Goal: Transaction & Acquisition: Purchase product/service

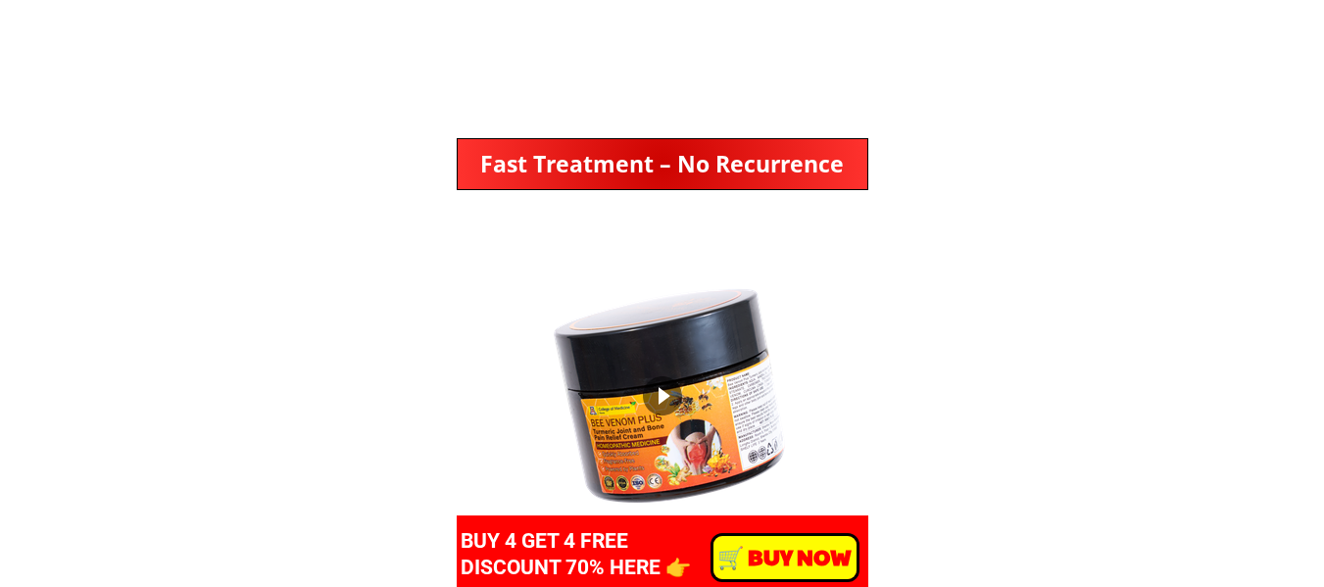
scroll to position [980, 0]
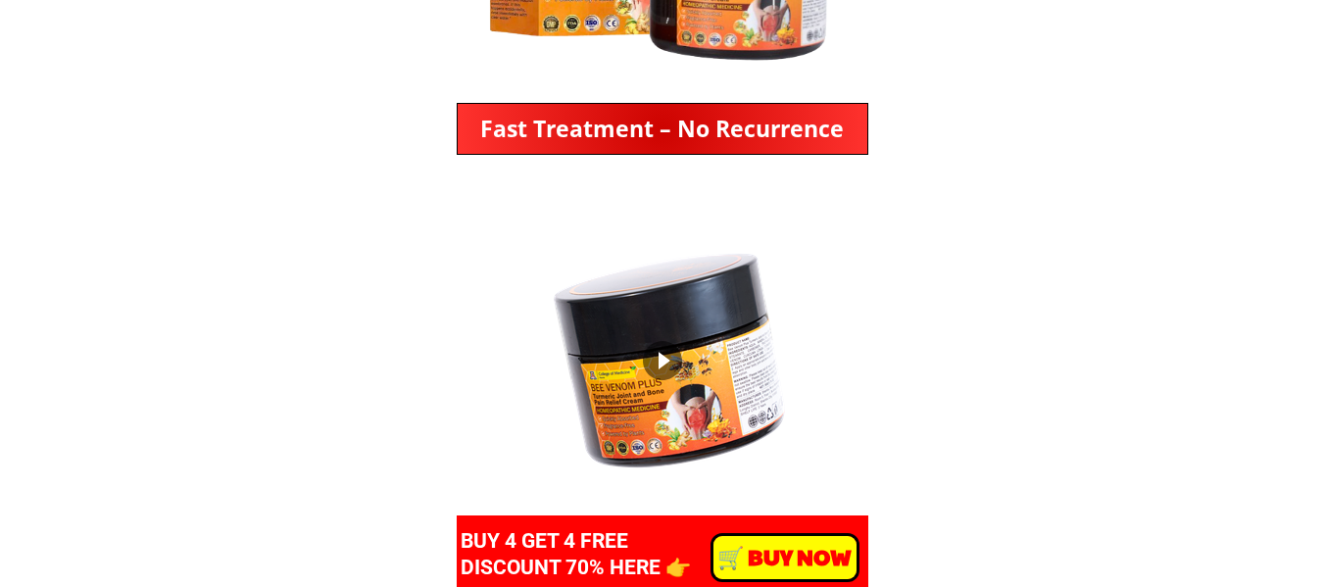
click at [656, 352] on div at bounding box center [662, 360] width 39 height 39
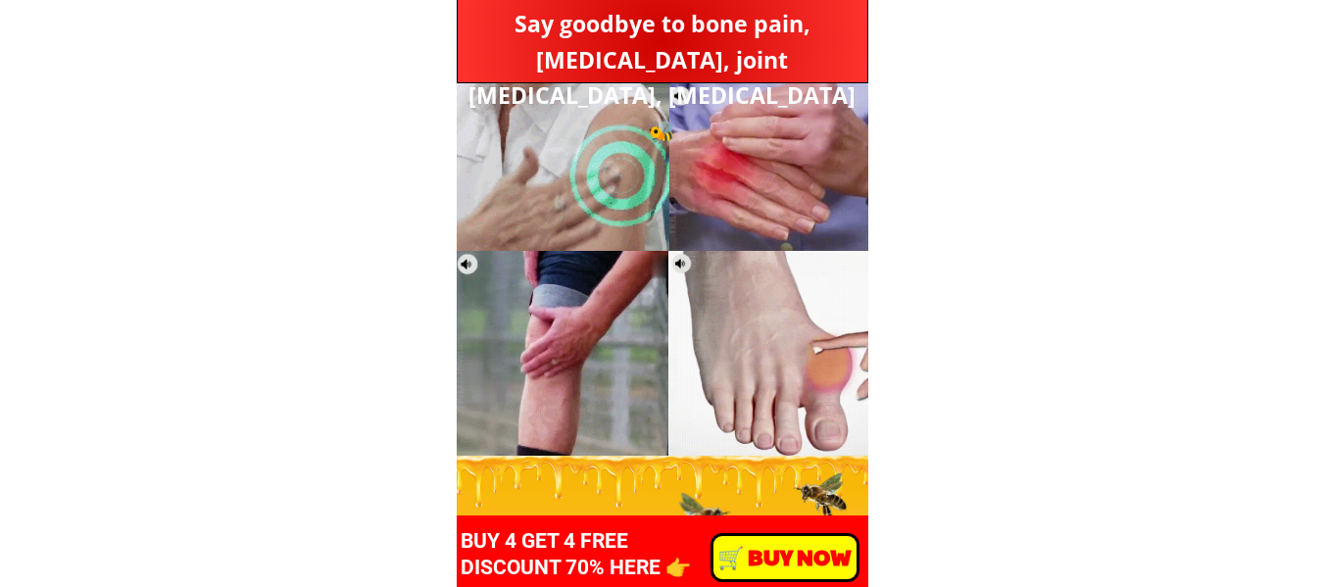
scroll to position [2156, 0]
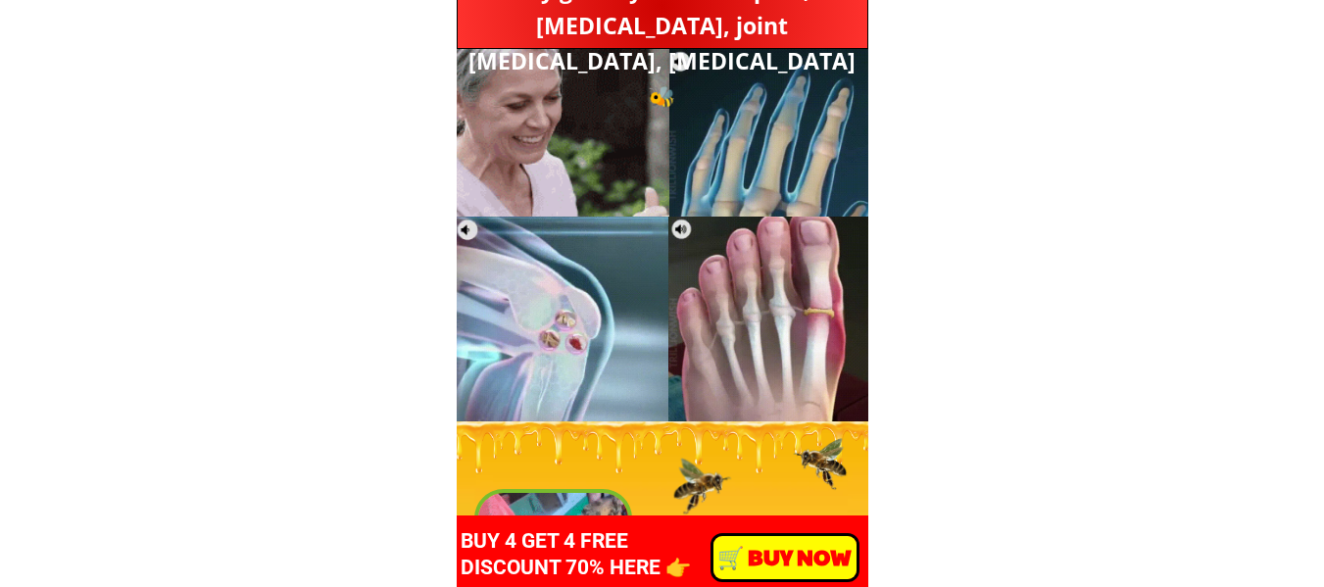
click at [734, 309] on div at bounding box center [770, 319] width 205 height 205
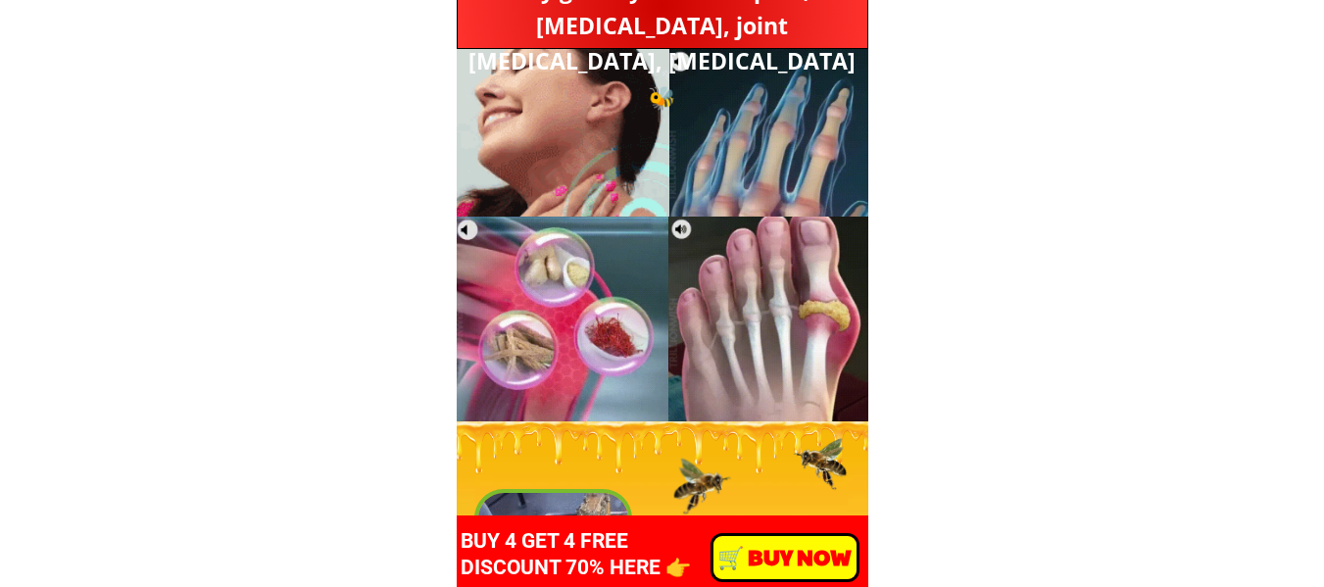
click at [734, 309] on div at bounding box center [770, 319] width 205 height 205
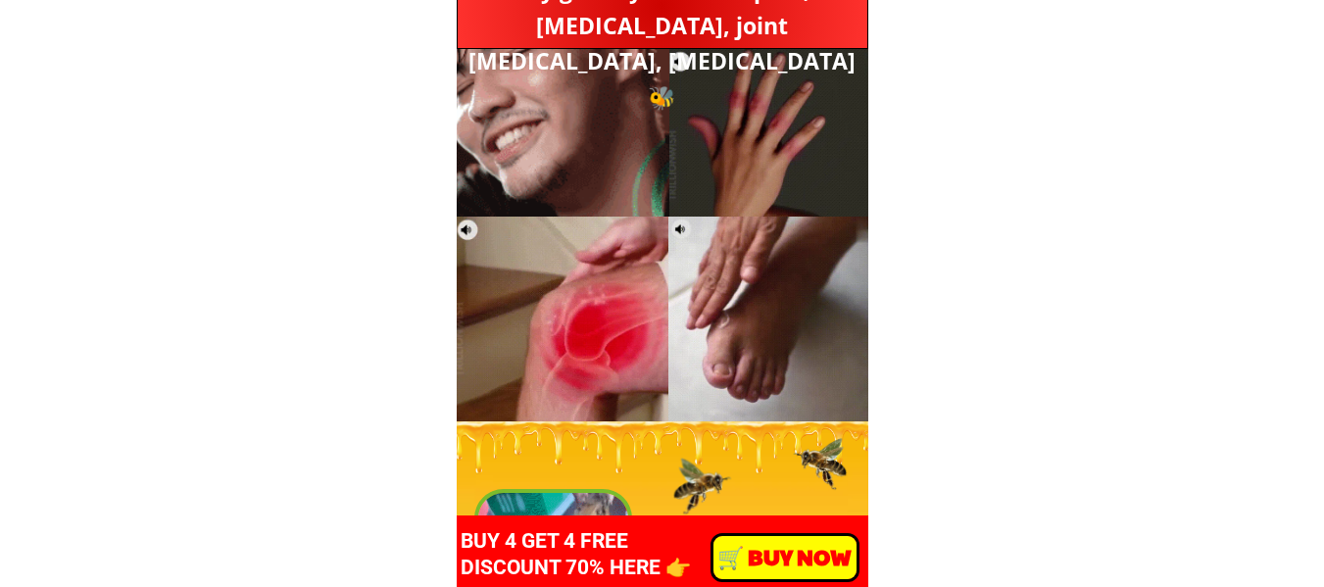
click at [734, 309] on div at bounding box center [770, 319] width 205 height 205
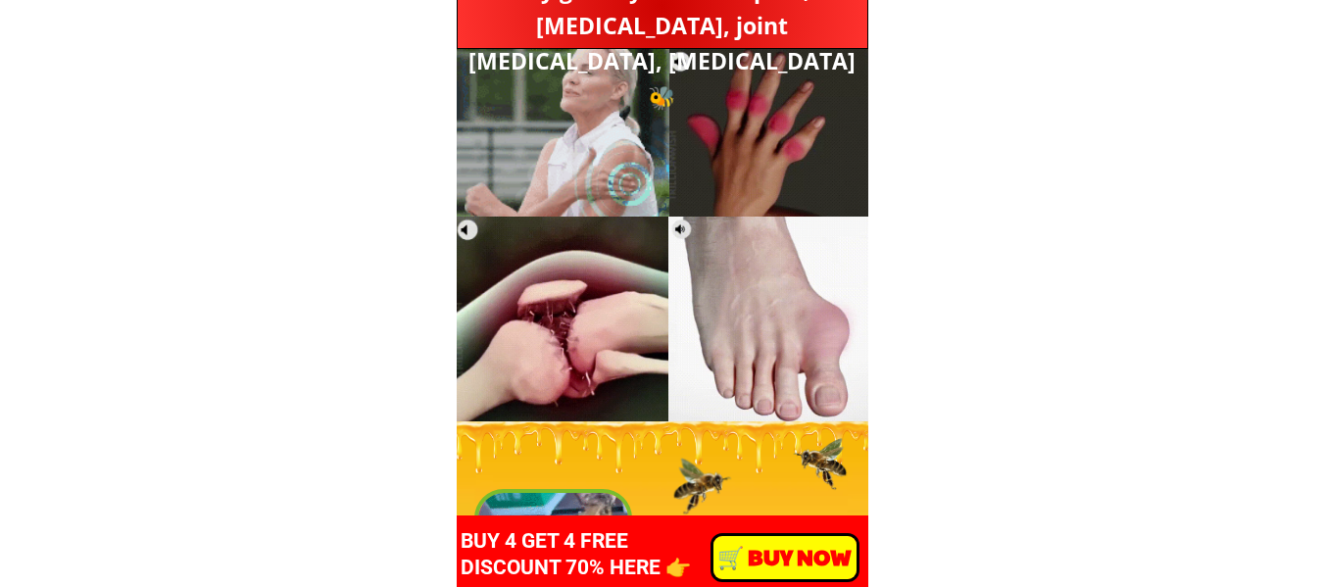
click at [734, 309] on div at bounding box center [770, 319] width 205 height 205
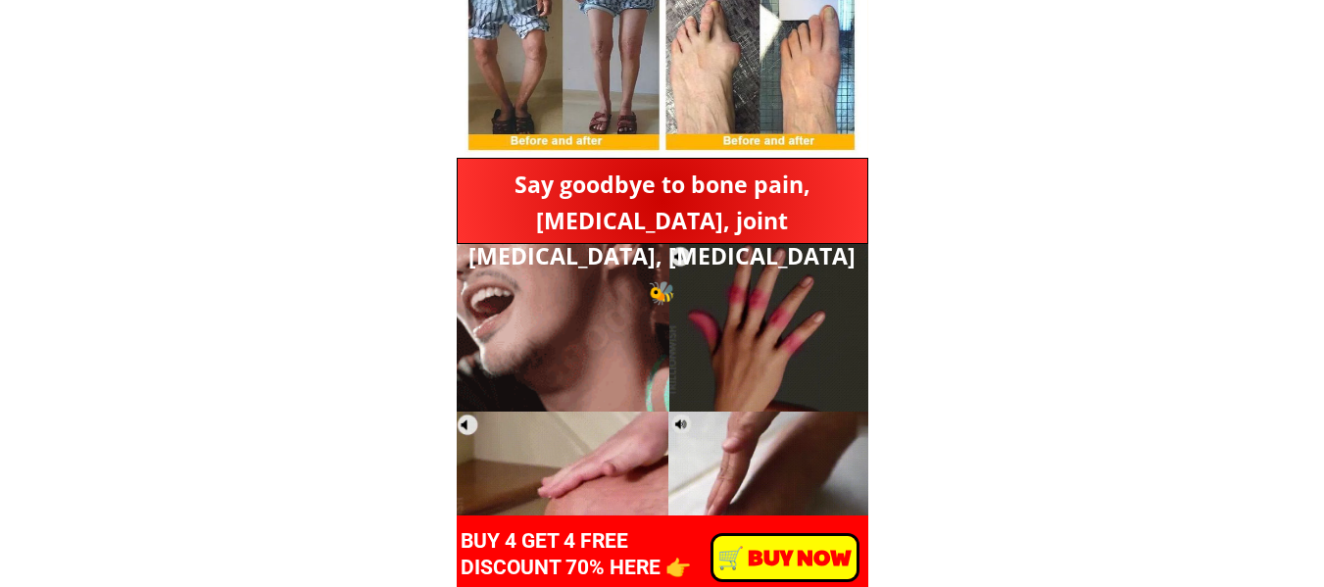
scroll to position [1960, 0]
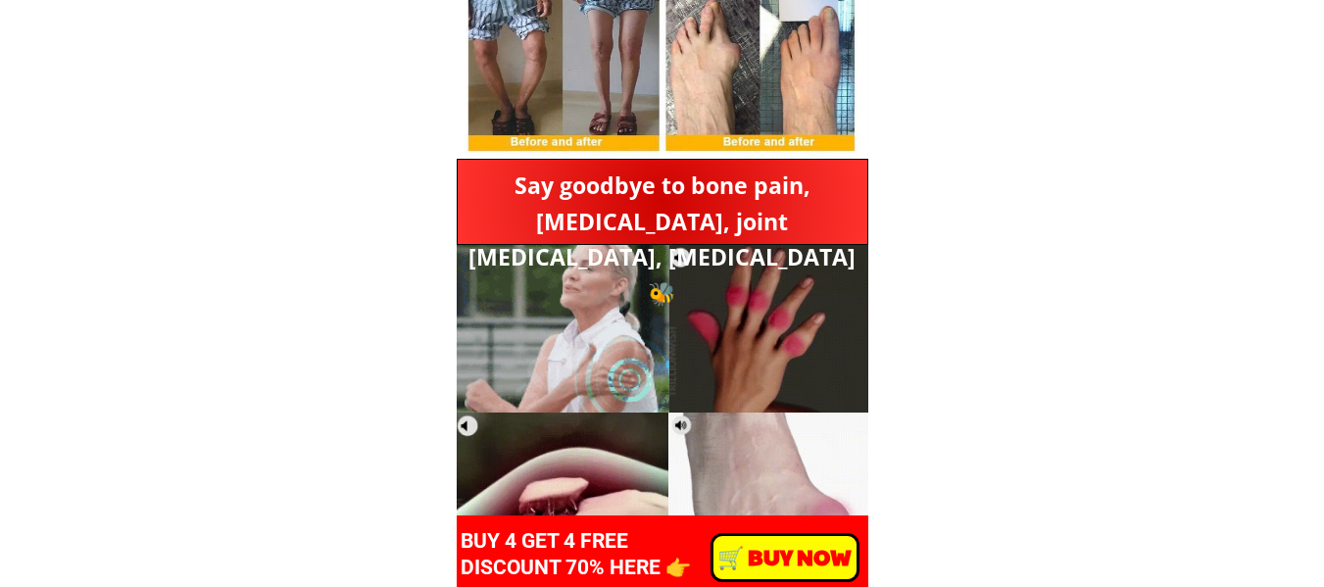
click at [733, 309] on div at bounding box center [770, 316] width 205 height 191
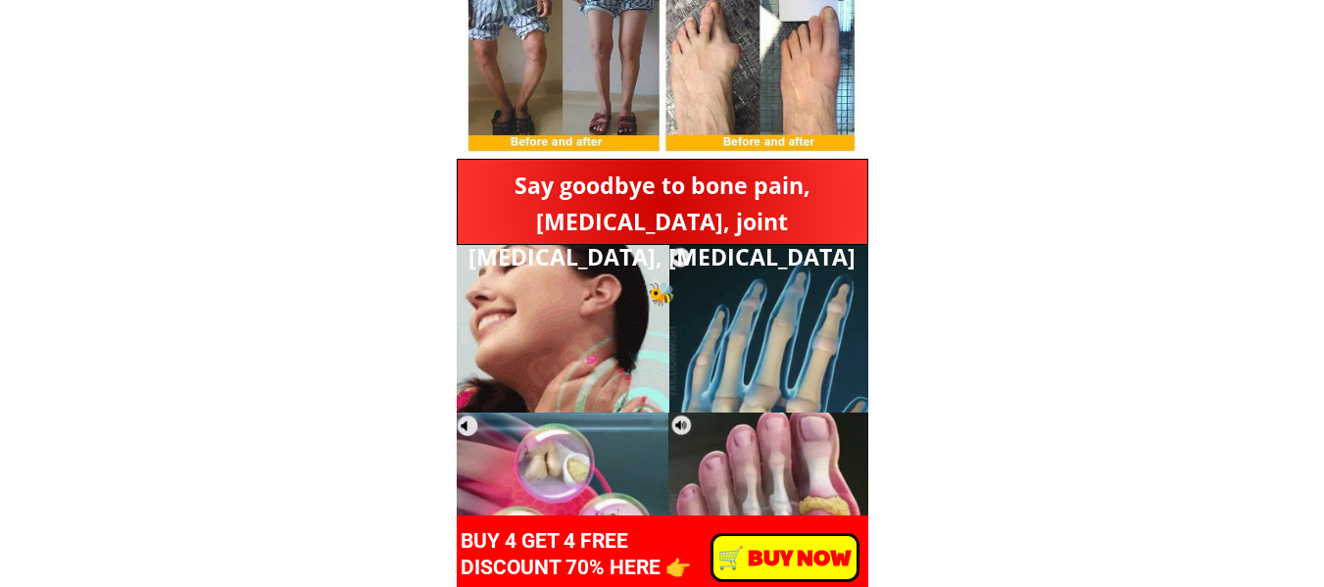
drag, startPoint x: 733, startPoint y: 309, endPoint x: 669, endPoint y: 227, distance: 103.3
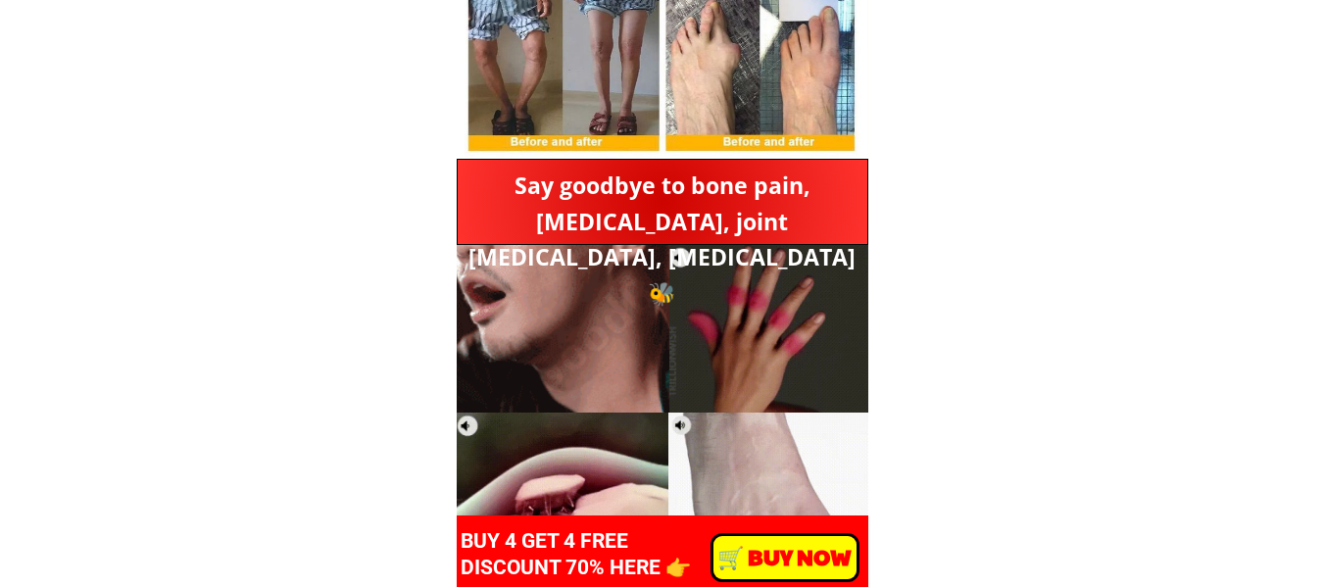
click at [732, 308] on div at bounding box center [770, 316] width 205 height 191
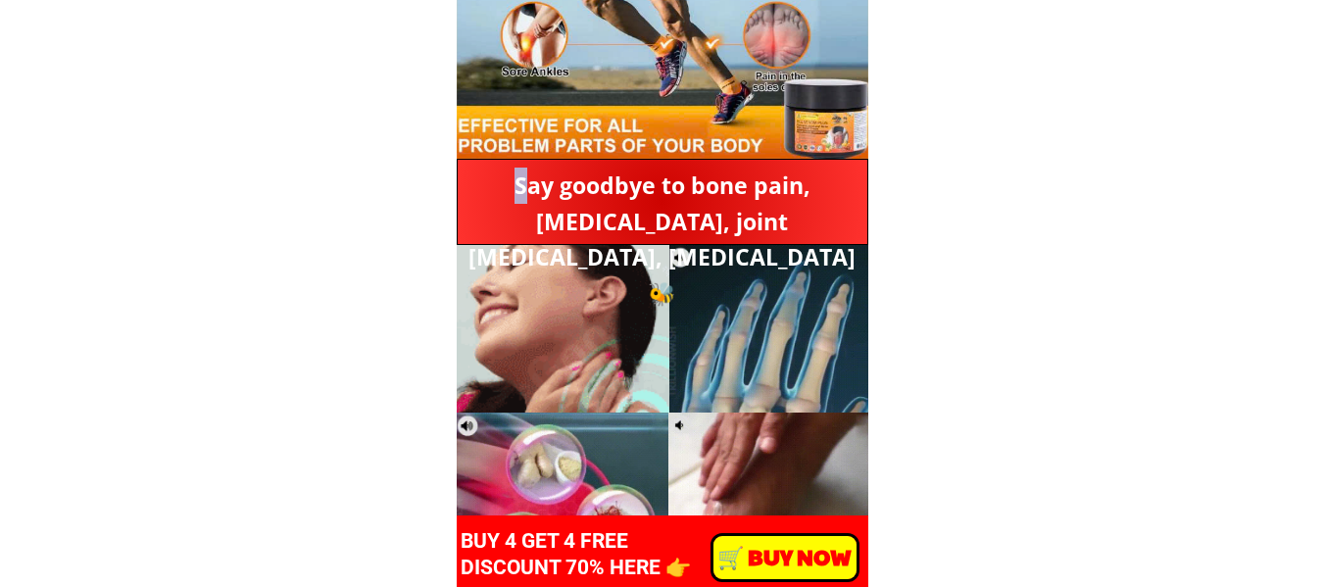
drag, startPoint x: 472, startPoint y: 175, endPoint x: 533, endPoint y: 181, distance: 61.0
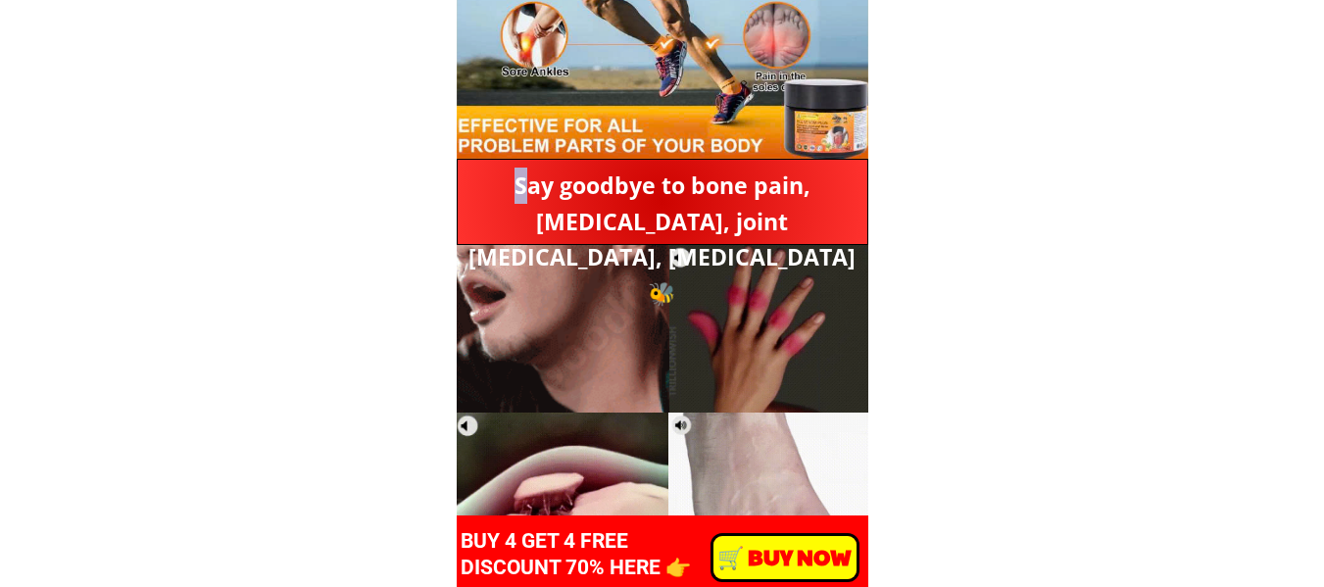
click at [533, 181] on h3 "Say goodbye to bone pain, [MEDICAL_DATA], joint [MEDICAL_DATA], [MEDICAL_DATA] 🐝" at bounding box center [662, 240] width 399 height 144
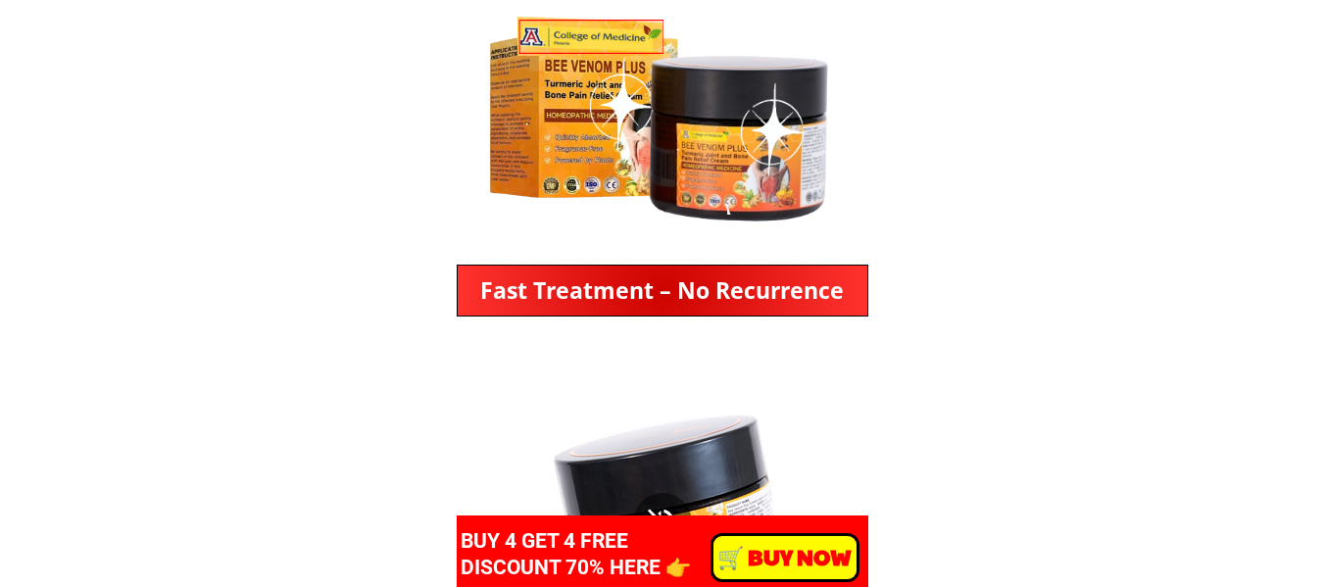
scroll to position [784, 0]
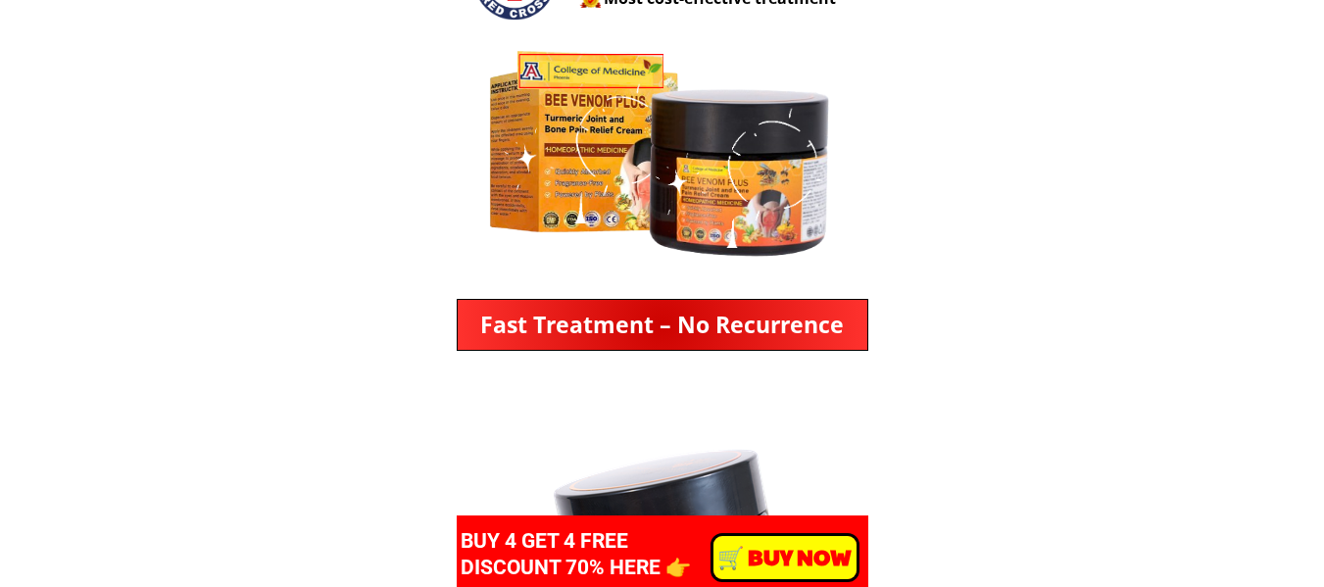
click at [789, 202] on div at bounding box center [728, 178] width 202 height 142
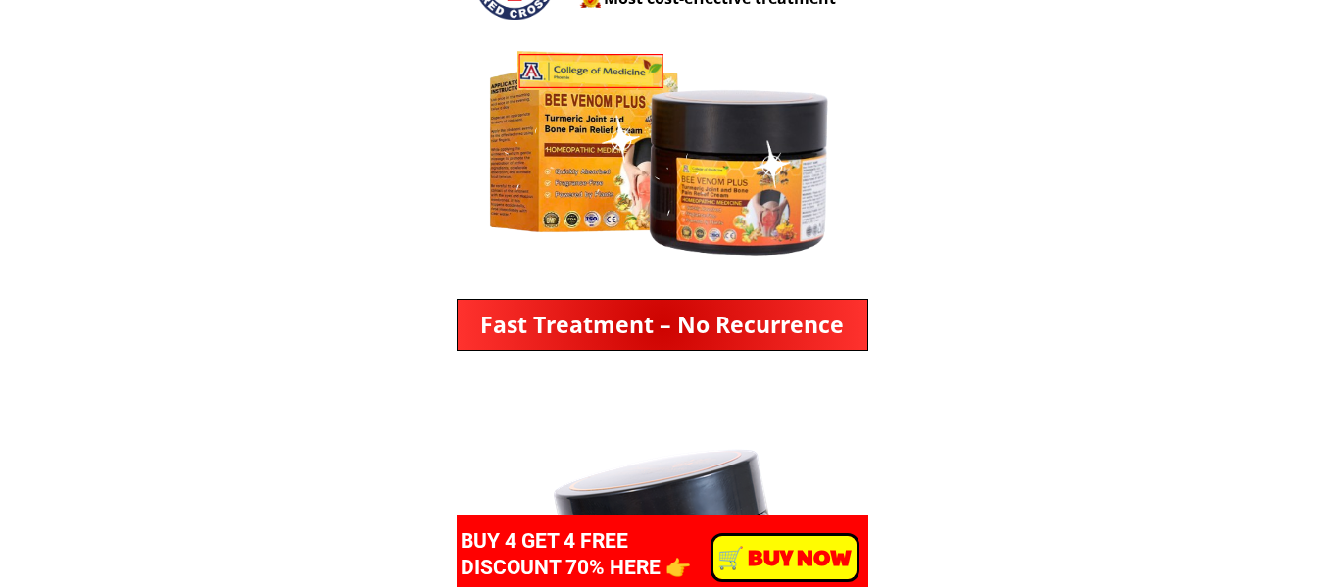
click at [789, 202] on div at bounding box center [728, 178] width 202 height 142
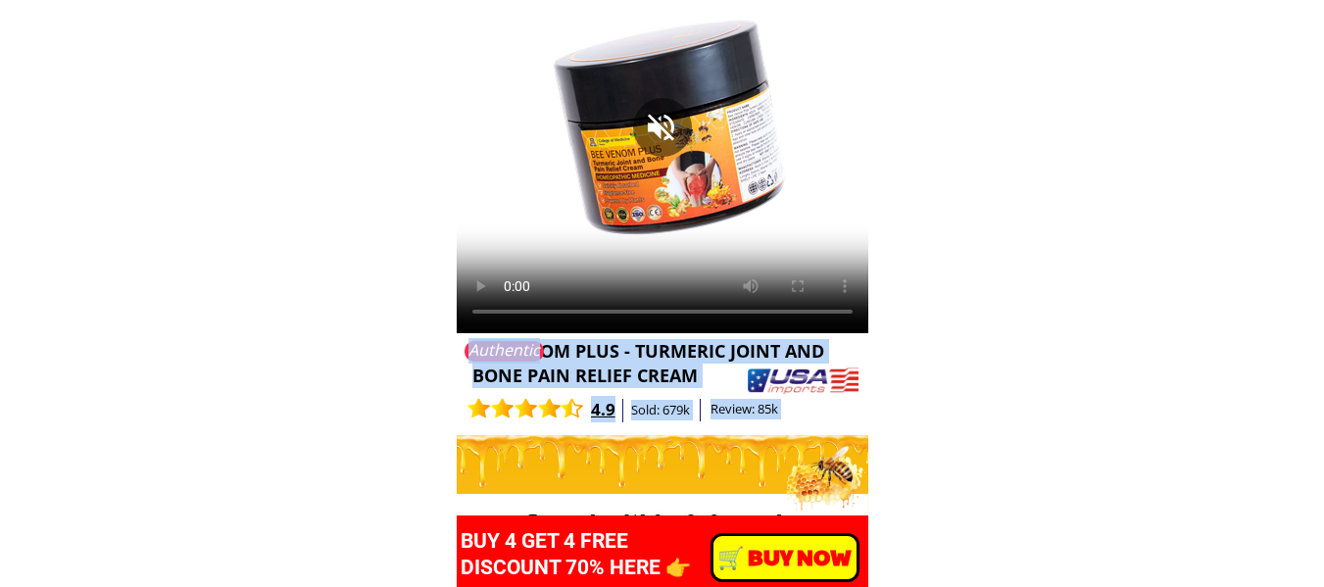
scroll to position [1274, 0]
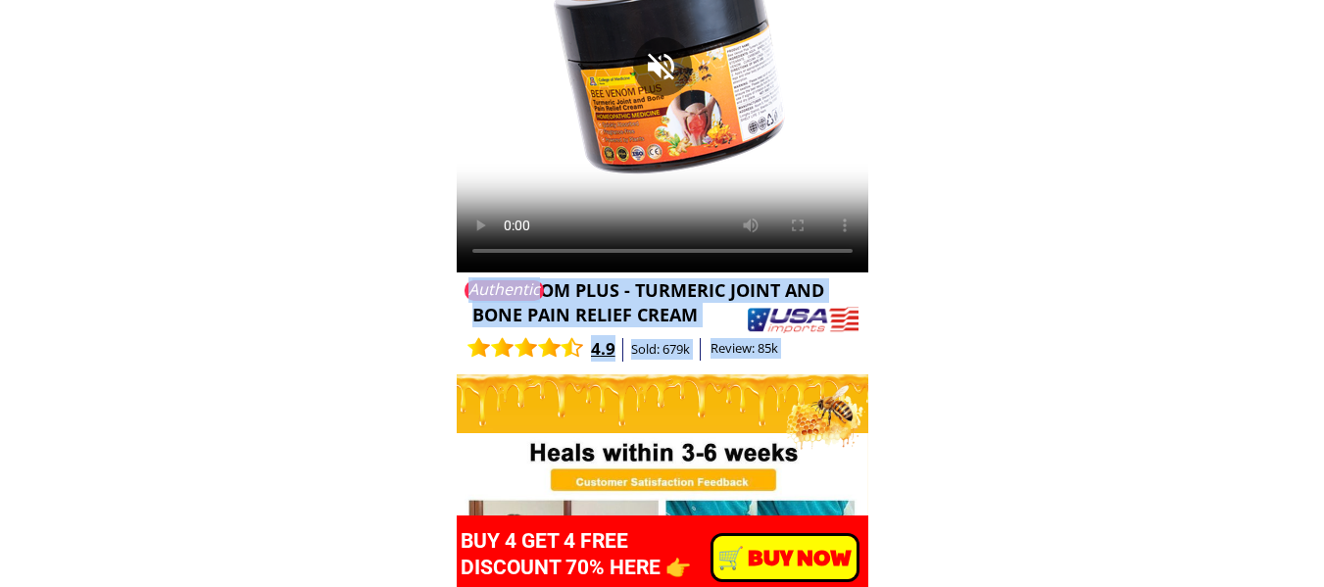
drag, startPoint x: 761, startPoint y: 174, endPoint x: 866, endPoint y: 480, distance: 323.6
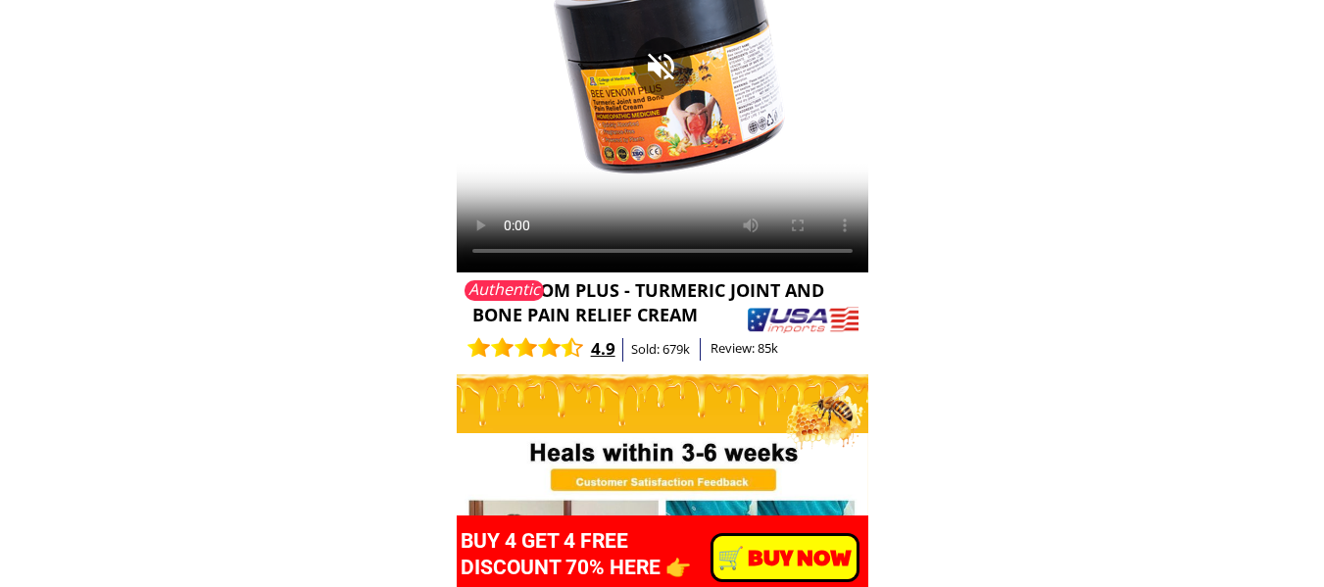
drag, startPoint x: 709, startPoint y: 180, endPoint x: 969, endPoint y: 30, distance: 300.8
click at [776, 130] on div at bounding box center [663, 67] width 412 height 412
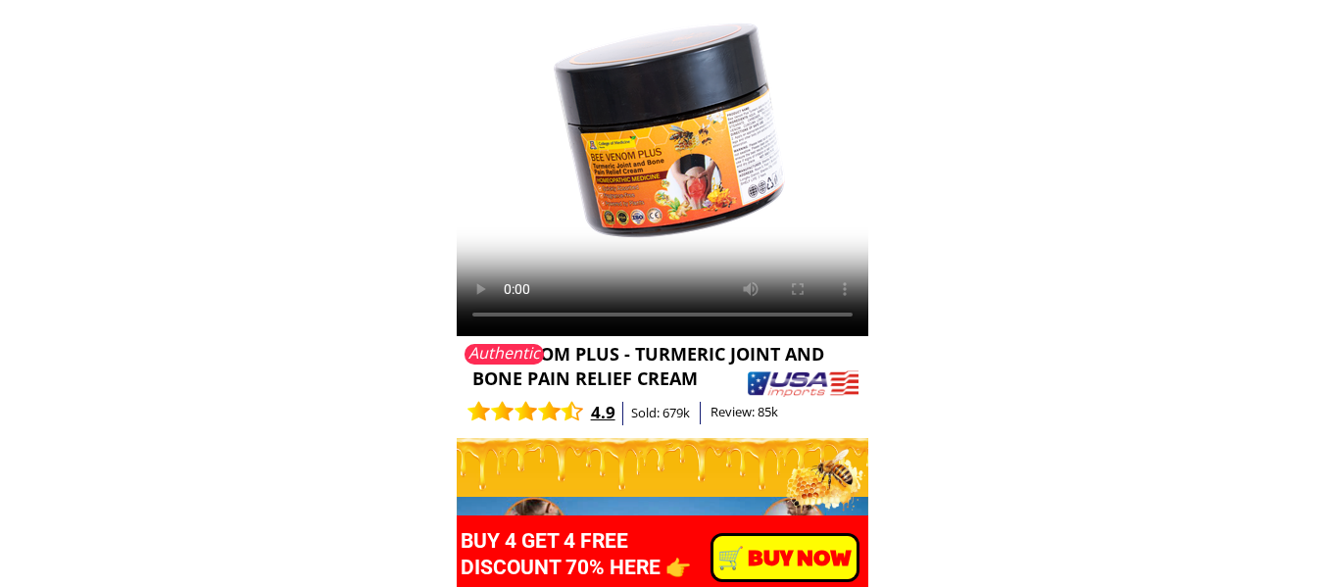
scroll to position [1176, 0]
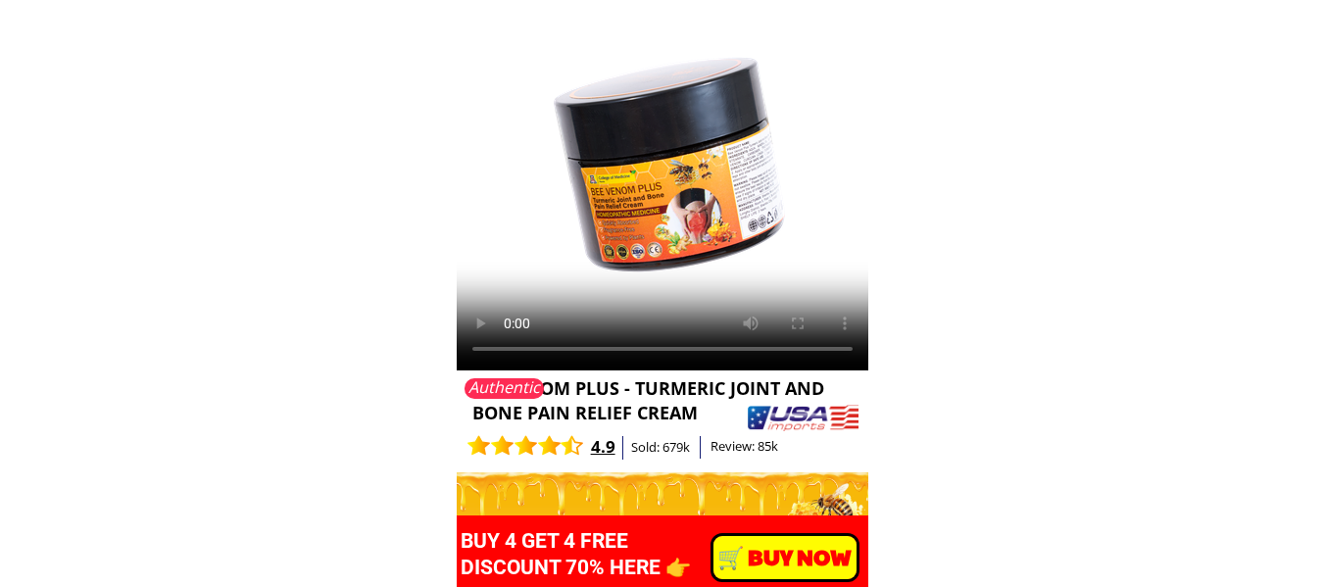
drag, startPoint x: 797, startPoint y: 230, endPoint x: 1185, endPoint y: -115, distance: 519.3
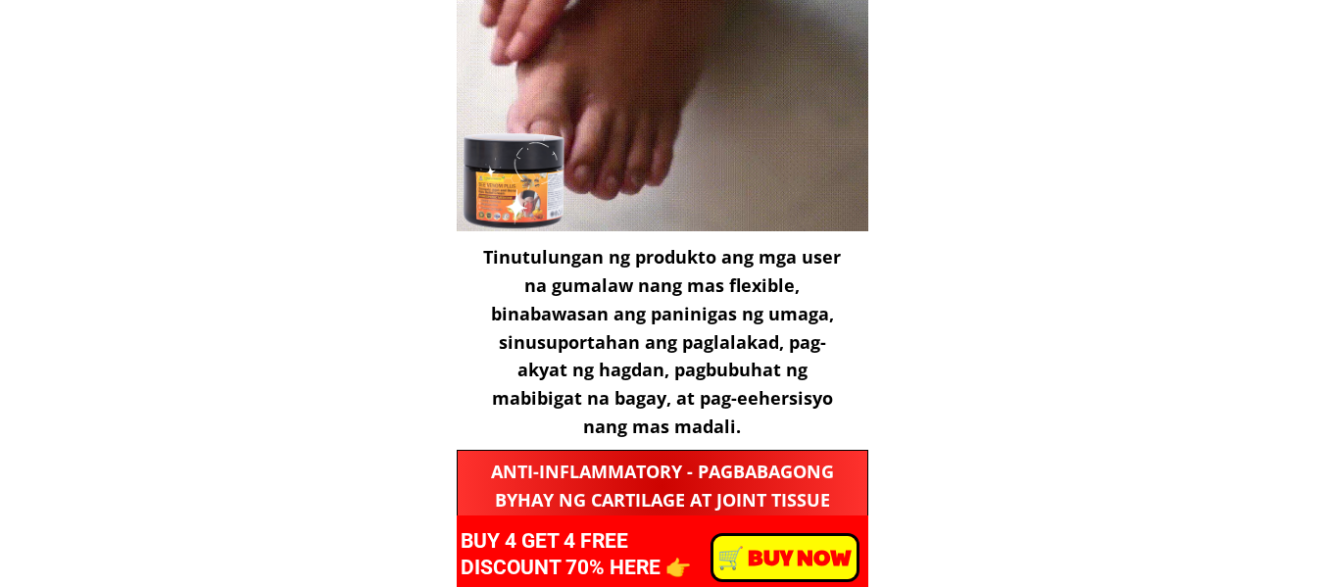
scroll to position [3822, 0]
